Goal: Task Accomplishment & Management: Manage account settings

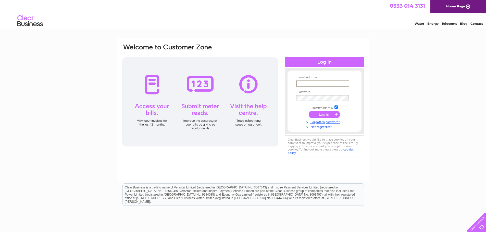
drag, startPoint x: 303, startPoint y: 83, endPoint x: 310, endPoint y: 86, distance: 7.3
click at [303, 83] on input "text" at bounding box center [322, 84] width 53 height 6
type input "[EMAIL_ADDRESS][DOMAIN_NAME]"
click at [416, 105] on div "Email Address: invoices@cookfood.net Password: Forgotten password?" at bounding box center [243, 153] width 486 height 230
click at [325, 121] on link "Forgotten password?" at bounding box center [325, 121] width 58 height 5
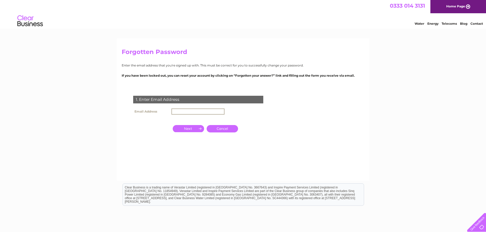
click at [189, 113] on input "text" at bounding box center [197, 112] width 53 height 6
type input "[EMAIL_ADDRESS][DOMAIN_NAME]"
click at [191, 129] on input "button" at bounding box center [188, 128] width 31 height 7
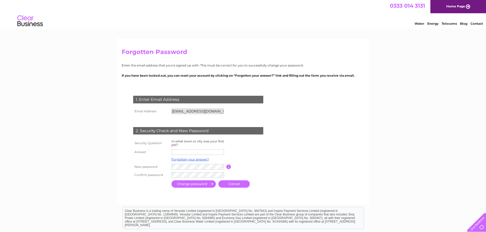
drag, startPoint x: 182, startPoint y: 151, endPoint x: 295, endPoint y: 136, distance: 113.1
click at [182, 151] on input "text" at bounding box center [197, 152] width 53 height 6
type input "Sittingbourne"
click at [189, 182] on input "submit" at bounding box center [193, 184] width 44 height 7
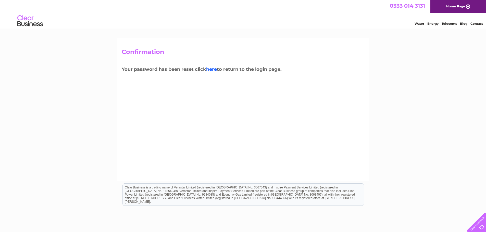
click at [213, 70] on link "here" at bounding box center [211, 70] width 11 height 6
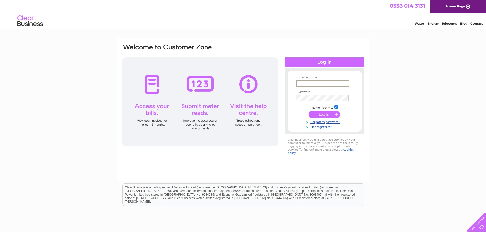
click at [309, 83] on input "text" at bounding box center [322, 84] width 53 height 6
type input "[EMAIL_ADDRESS][DOMAIN_NAME]"
click at [326, 111] on input "submit" at bounding box center [324, 114] width 31 height 7
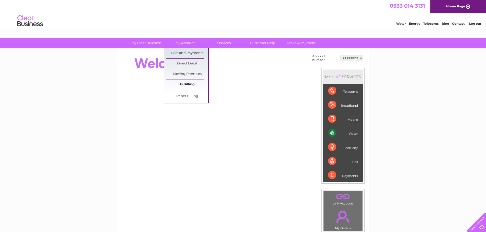
click at [191, 82] on link "E-Billing" at bounding box center [187, 85] width 42 height 10
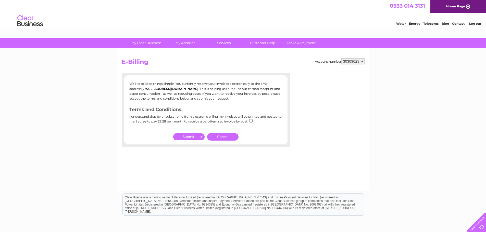
click at [250, 121] on input "checkbox" at bounding box center [250, 120] width 3 height 3
click at [251, 121] on input "checkbox" at bounding box center [250, 120] width 3 height 3
checkbox input "false"
click at [261, 163] on div "Account number 30309023 E-Billing We like to keep things simple. You currently …" at bounding box center [243, 119] width 253 height 143
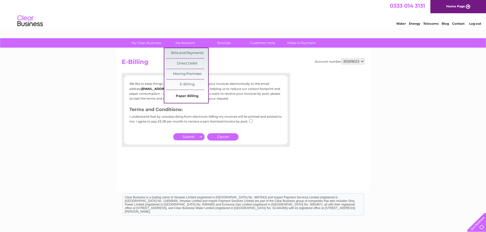
click at [190, 98] on link "Paper Billing" at bounding box center [187, 96] width 42 height 10
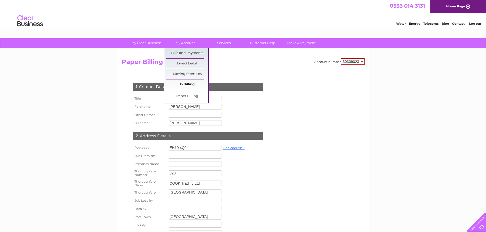
click at [189, 83] on link "E-Billing" at bounding box center [187, 85] width 42 height 10
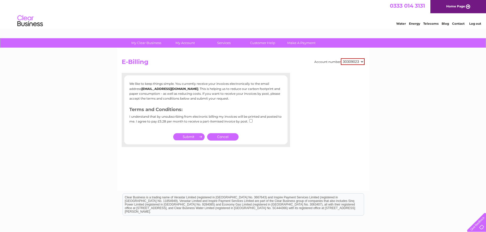
click at [250, 121] on input "checkbox" at bounding box center [250, 120] width 3 height 3
checkbox input "true"
click at [189, 137] on input "submit" at bounding box center [188, 136] width 31 height 7
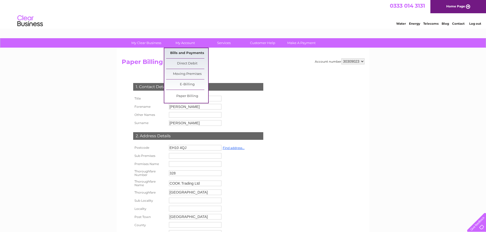
click at [191, 52] on link "Bills and Payments" at bounding box center [187, 53] width 42 height 10
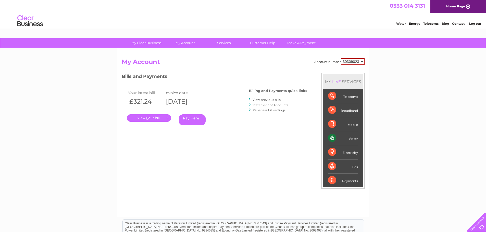
click at [143, 119] on link "." at bounding box center [149, 118] width 44 height 7
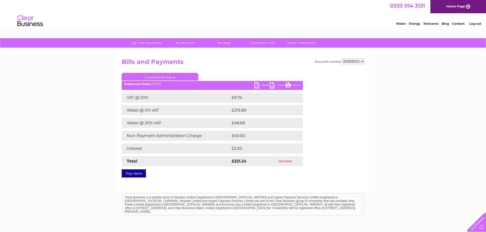
click at [263, 84] on link "PDF" at bounding box center [261, 85] width 15 height 7
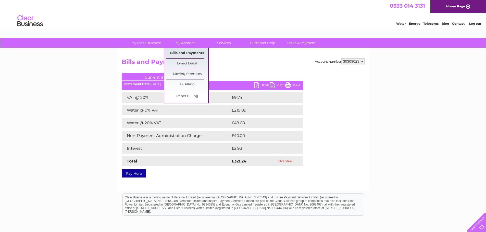
click at [189, 49] on link "Bills and Payments" at bounding box center [187, 53] width 42 height 10
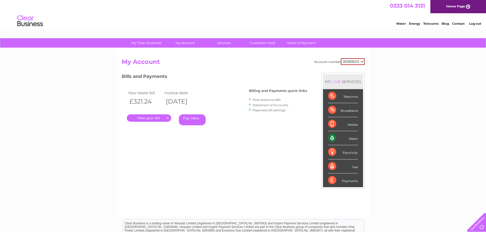
click at [271, 98] on link "View previous bills" at bounding box center [267, 100] width 28 height 4
click at [273, 100] on link "View previous bills" at bounding box center [267, 100] width 28 height 4
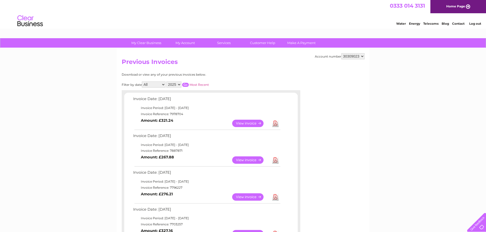
click at [276, 161] on link "Download" at bounding box center [275, 160] width 6 height 7
click at [275, 198] on link "Download" at bounding box center [275, 197] width 6 height 7
